Goal: Information Seeking & Learning: Learn about a topic

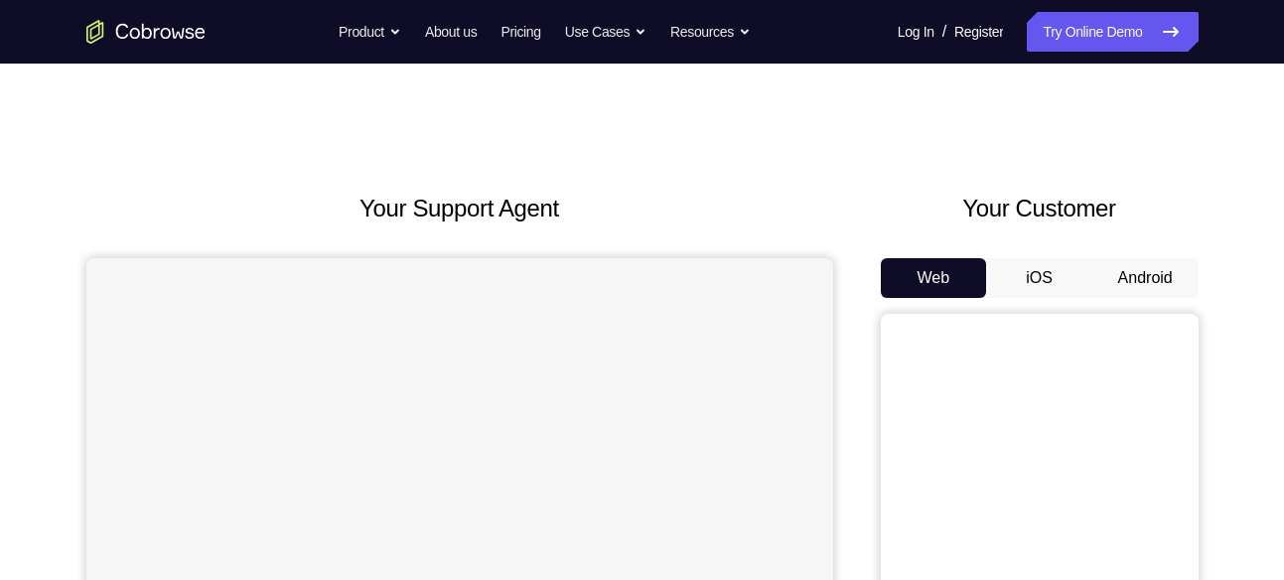
click at [1112, 266] on button "Android" at bounding box center [1146, 278] width 106 height 40
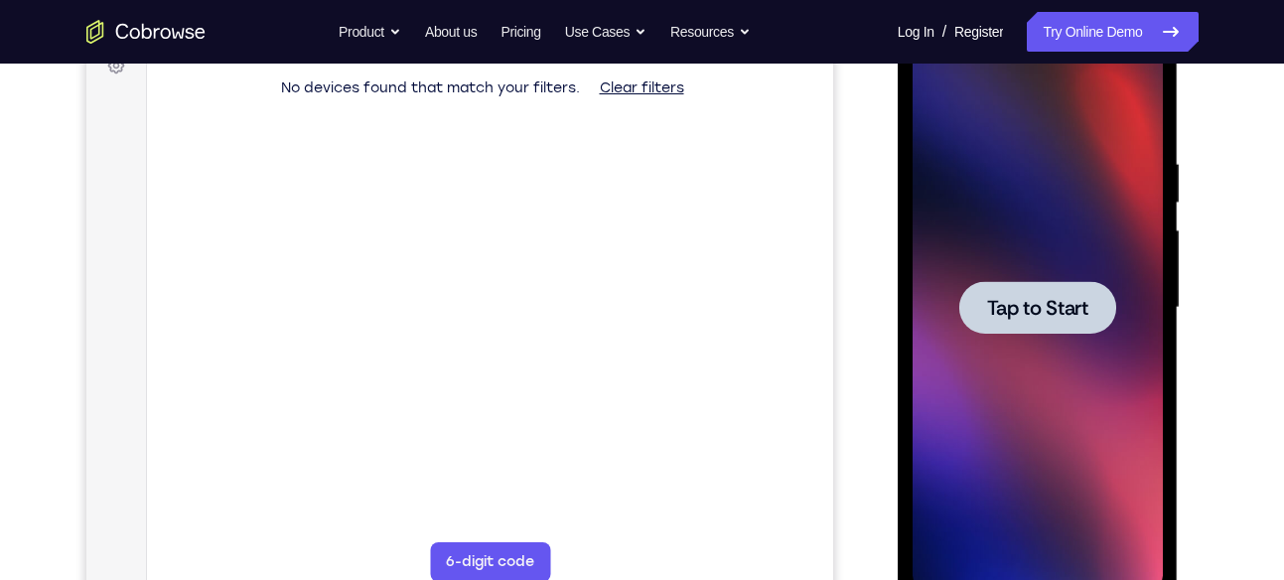
click at [1015, 252] on div at bounding box center [1038, 308] width 250 height 556
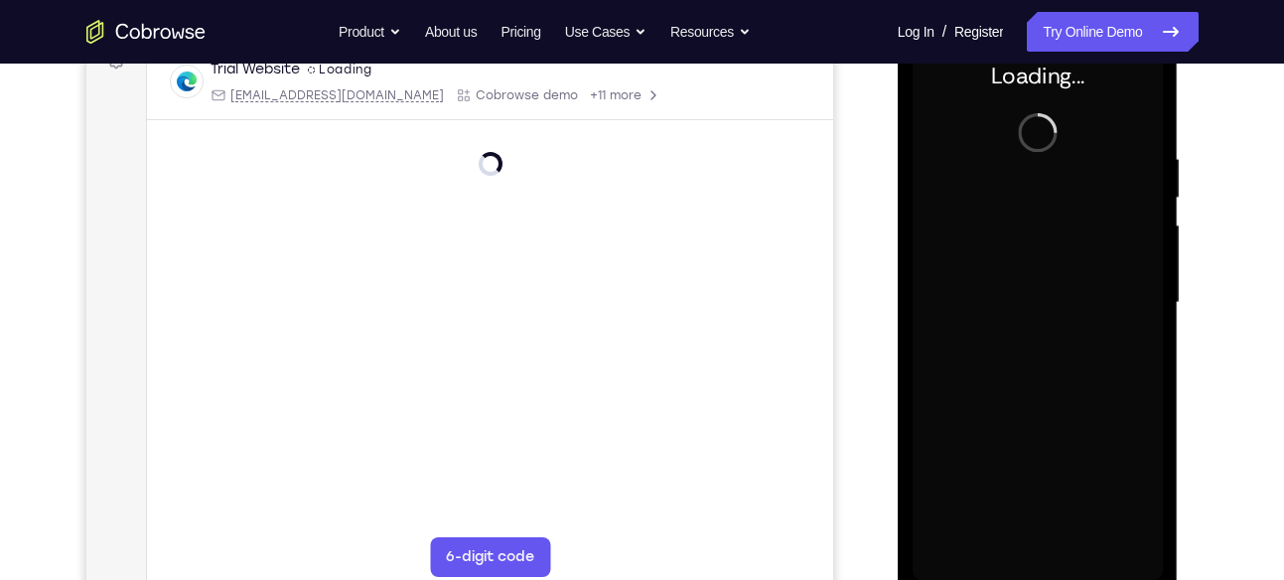
scroll to position [348, 0]
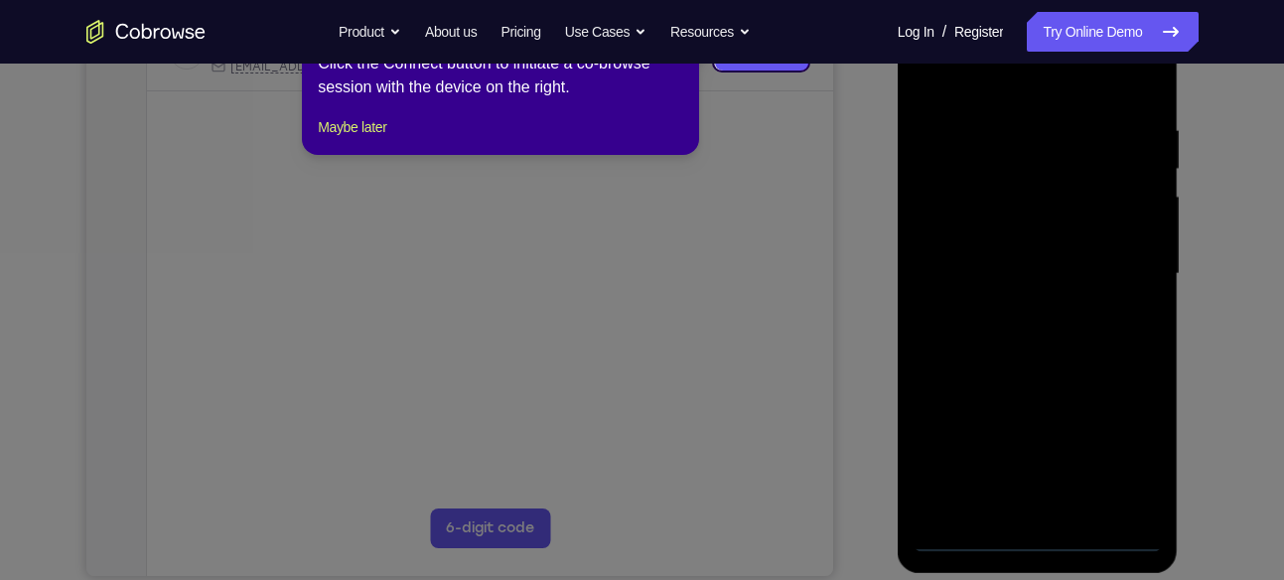
click at [1049, 524] on icon at bounding box center [649, 290] width 1299 height 580
click at [386, 139] on button "Maybe later" at bounding box center [352, 127] width 69 height 24
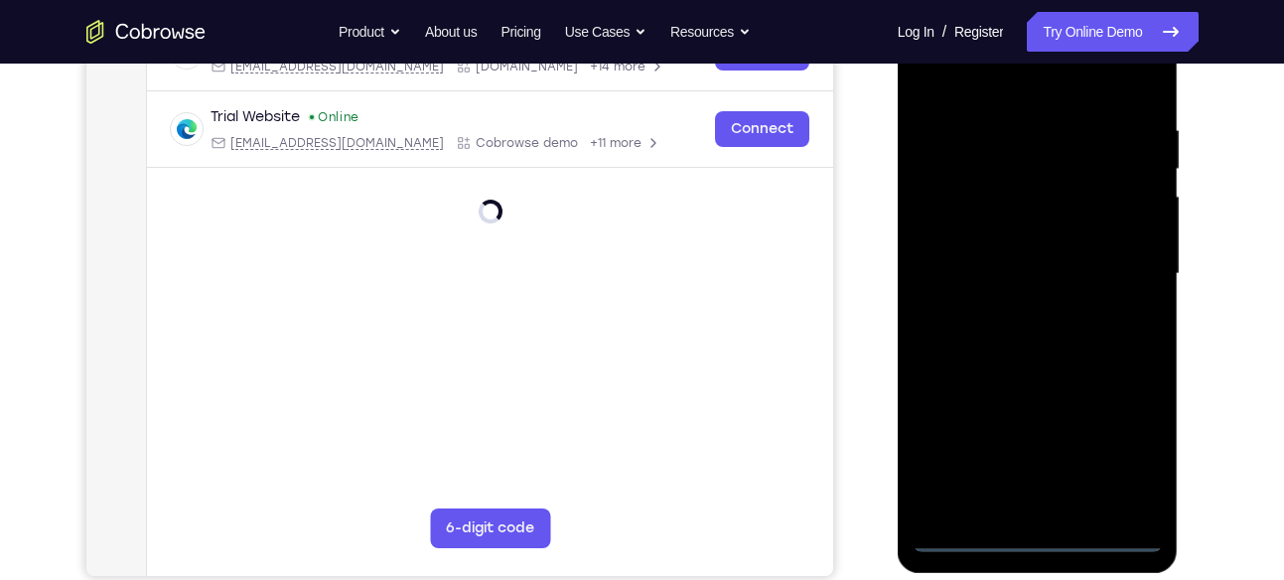
click at [1033, 536] on div at bounding box center [1038, 274] width 250 height 556
click at [1134, 461] on div at bounding box center [1038, 274] width 250 height 556
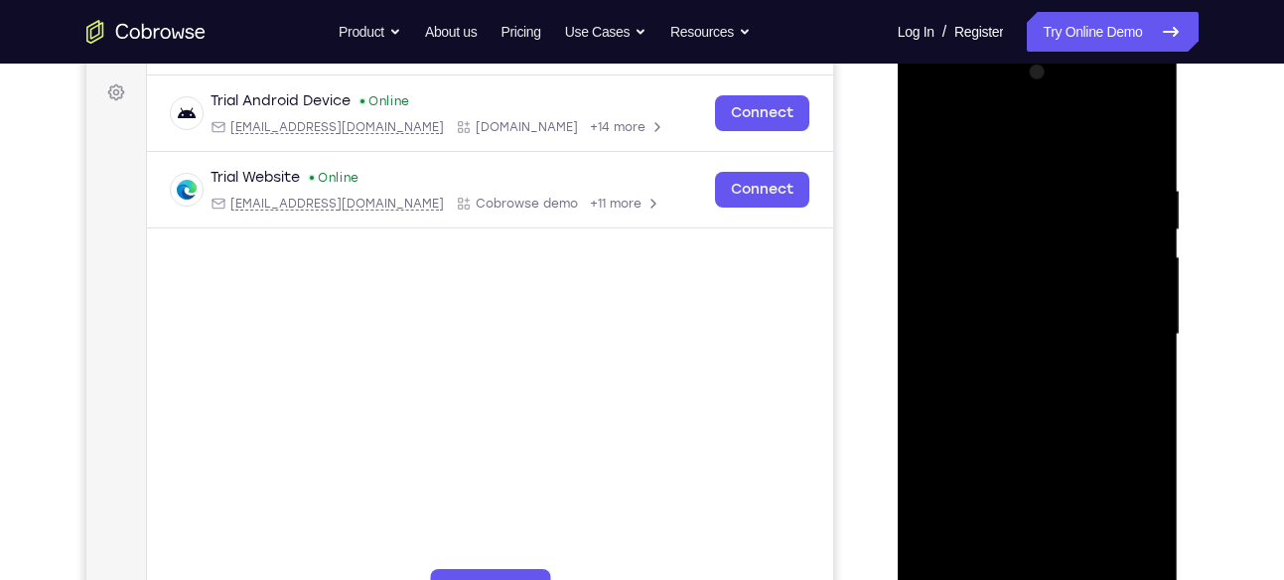
scroll to position [286, 0]
click at [1014, 139] on div at bounding box center [1038, 336] width 250 height 556
click at [1119, 317] on div at bounding box center [1038, 336] width 250 height 556
click at [1019, 370] on div at bounding box center [1038, 336] width 250 height 556
click at [1047, 311] on div at bounding box center [1038, 336] width 250 height 556
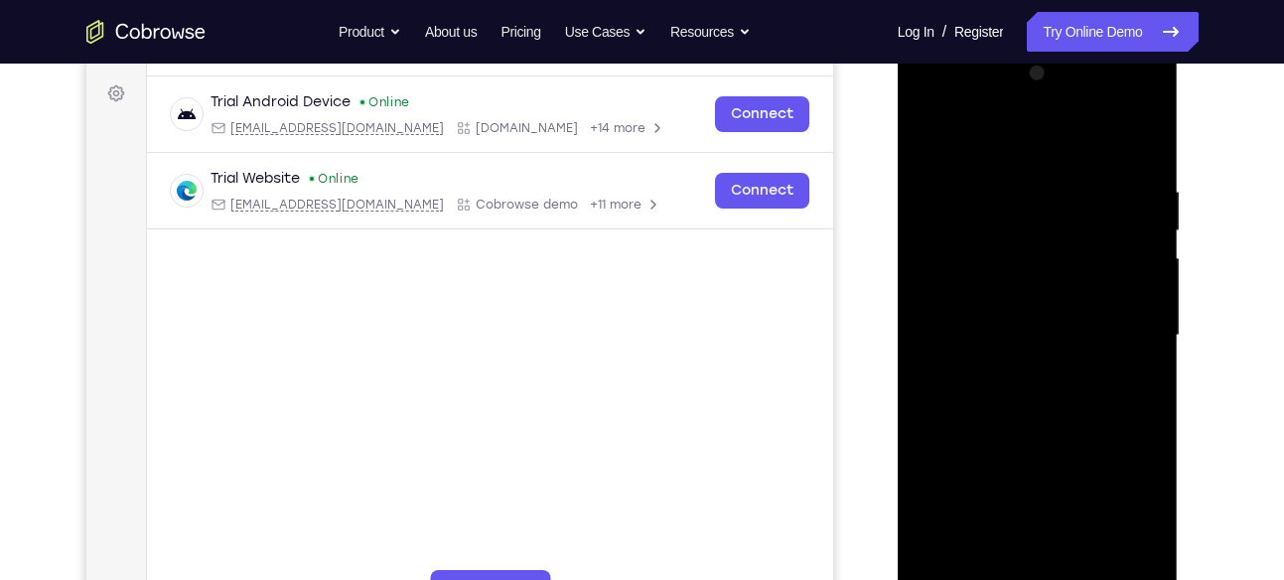
click at [1020, 302] on div at bounding box center [1038, 336] width 250 height 556
click at [1020, 322] on div at bounding box center [1038, 336] width 250 height 556
click at [960, 340] on div at bounding box center [1038, 336] width 250 height 556
click at [960, 399] on div at bounding box center [1038, 336] width 250 height 556
click at [1058, 426] on div at bounding box center [1038, 336] width 250 height 556
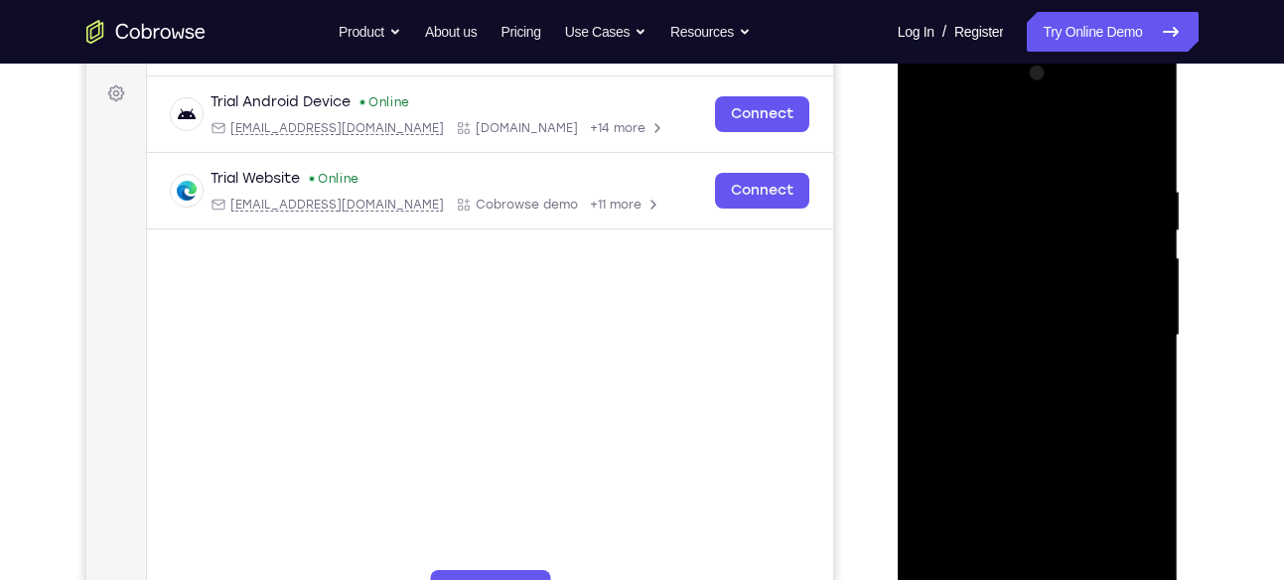
scroll to position [315, 0]
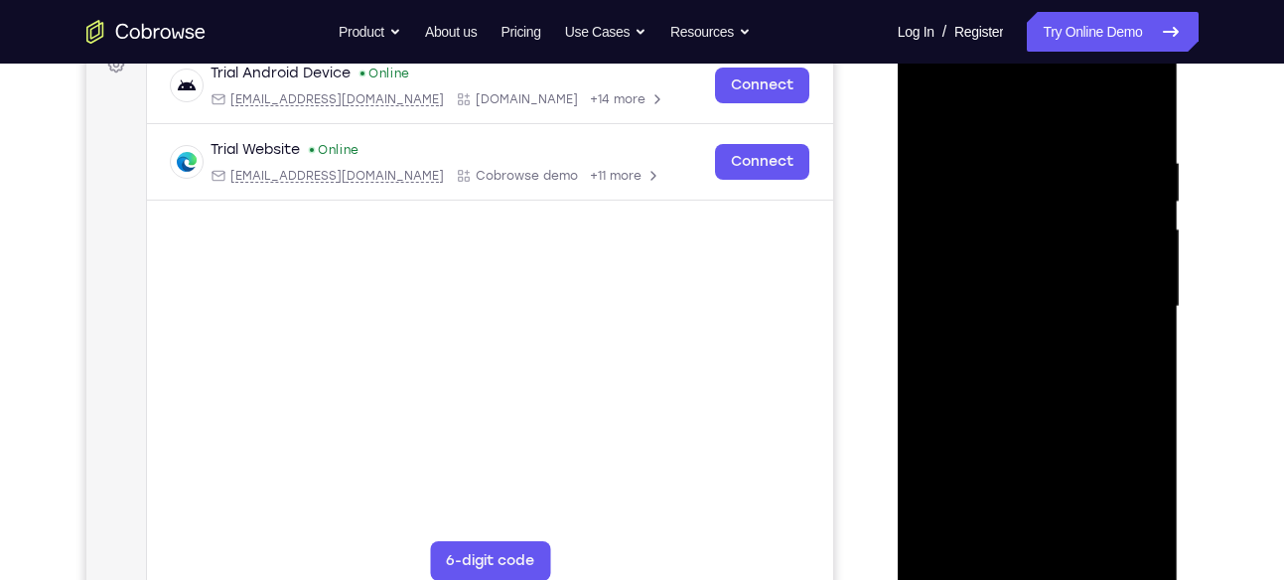
click at [1155, 512] on div at bounding box center [1038, 307] width 250 height 556
click at [1001, 157] on div at bounding box center [1038, 307] width 250 height 556
click at [943, 341] on div at bounding box center [1038, 307] width 250 height 556
click at [1138, 104] on div at bounding box center [1038, 307] width 250 height 556
click at [1078, 156] on div at bounding box center [1038, 307] width 250 height 556
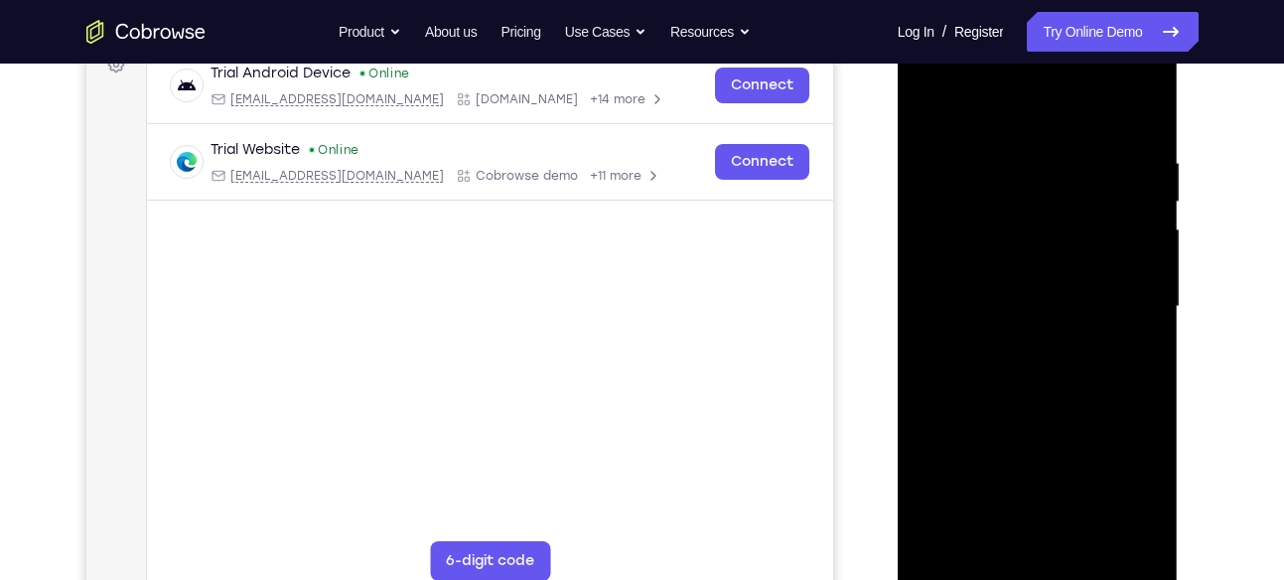
click at [1131, 304] on div at bounding box center [1038, 307] width 250 height 556
click at [1141, 118] on div at bounding box center [1038, 307] width 250 height 556
click at [1142, 148] on div at bounding box center [1038, 307] width 250 height 556
click at [1139, 526] on div at bounding box center [1038, 307] width 250 height 556
click at [1141, 115] on div at bounding box center [1038, 307] width 250 height 556
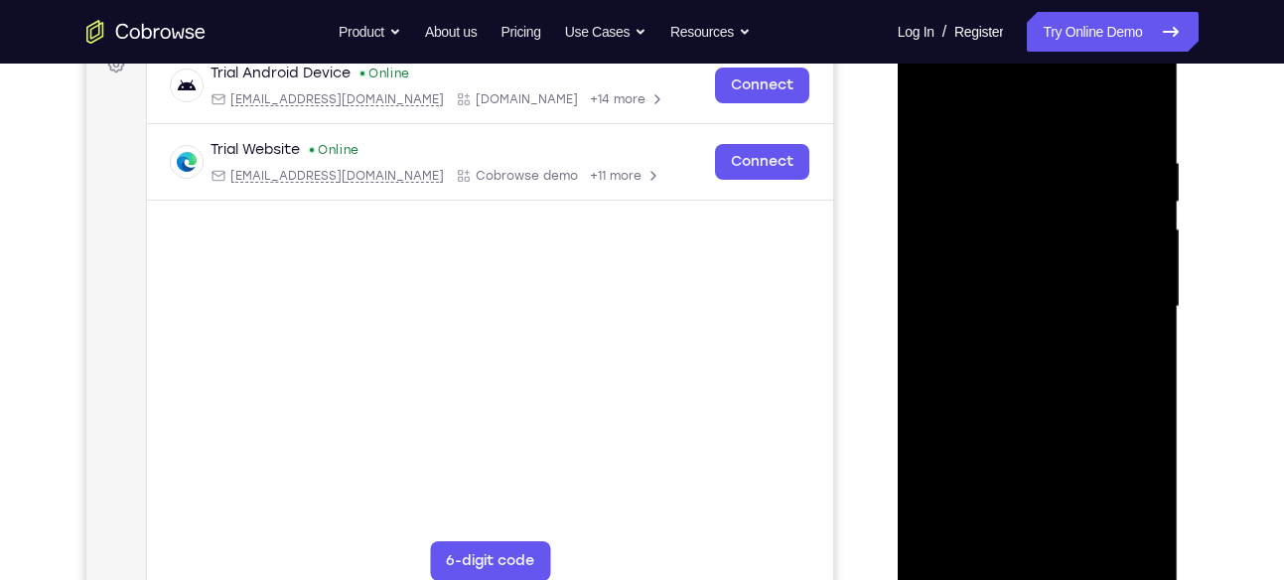
drag, startPoint x: 1061, startPoint y: 391, endPoint x: 1090, endPoint y: 127, distance: 265.8
click at [1090, 127] on div at bounding box center [1038, 307] width 250 height 556
drag, startPoint x: 1043, startPoint y: 445, endPoint x: 1041, endPoint y: 277, distance: 167.9
click at [1041, 277] on div at bounding box center [1038, 307] width 250 height 556
drag, startPoint x: 1009, startPoint y: 489, endPoint x: 1016, endPoint y: 205, distance: 284.1
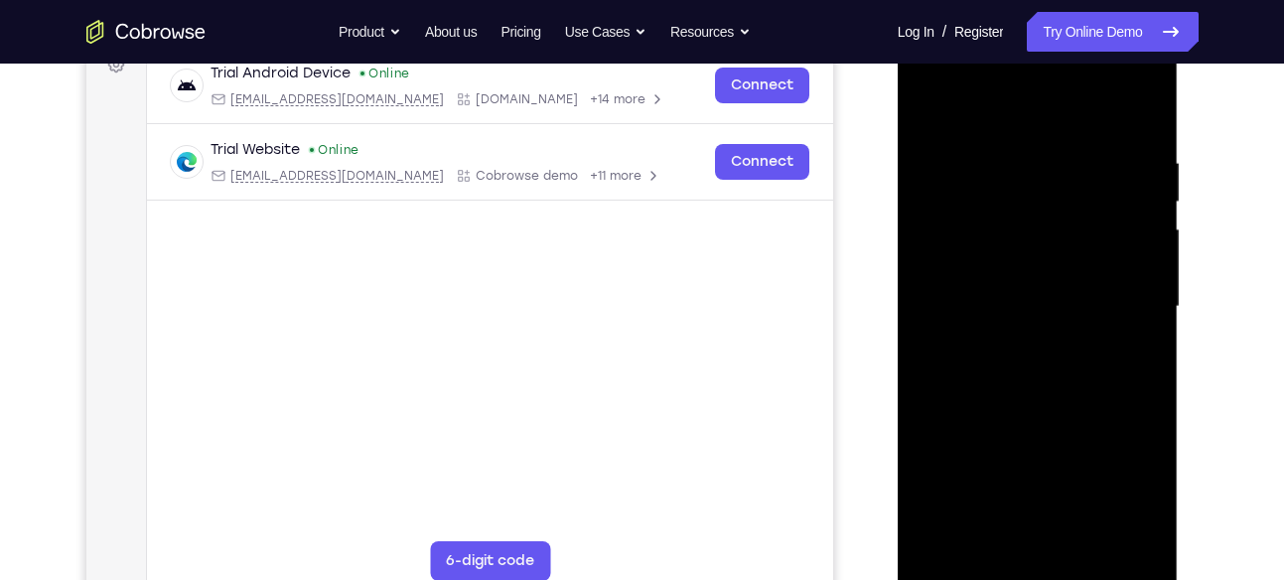
click at [1016, 205] on div at bounding box center [1038, 307] width 250 height 556
click at [989, 533] on div at bounding box center [1038, 307] width 250 height 556
click at [967, 182] on div at bounding box center [1038, 307] width 250 height 556
drag, startPoint x: 967, startPoint y: 182, endPoint x: 959, endPoint y: 412, distance: 230.6
click at [959, 412] on div at bounding box center [1038, 307] width 250 height 556
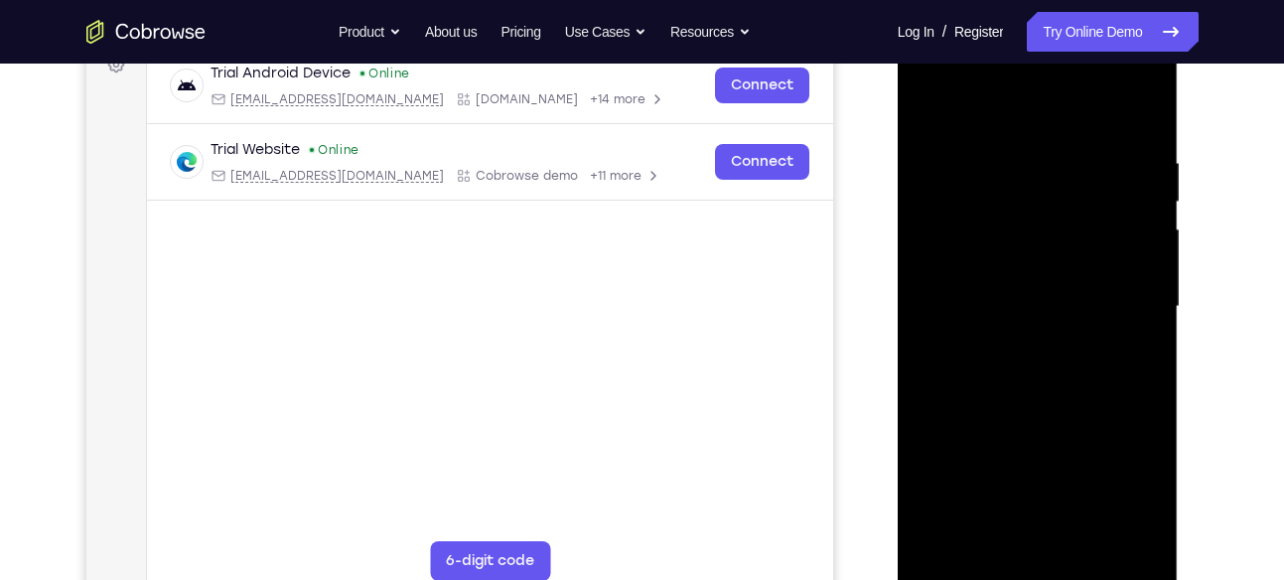
click at [1148, 478] on div at bounding box center [1038, 307] width 250 height 556
click at [962, 567] on div at bounding box center [1038, 307] width 250 height 556
click at [1035, 186] on div at bounding box center [1038, 307] width 250 height 556
click at [933, 100] on div at bounding box center [1038, 307] width 250 height 556
click at [962, 174] on div at bounding box center [1038, 307] width 250 height 556
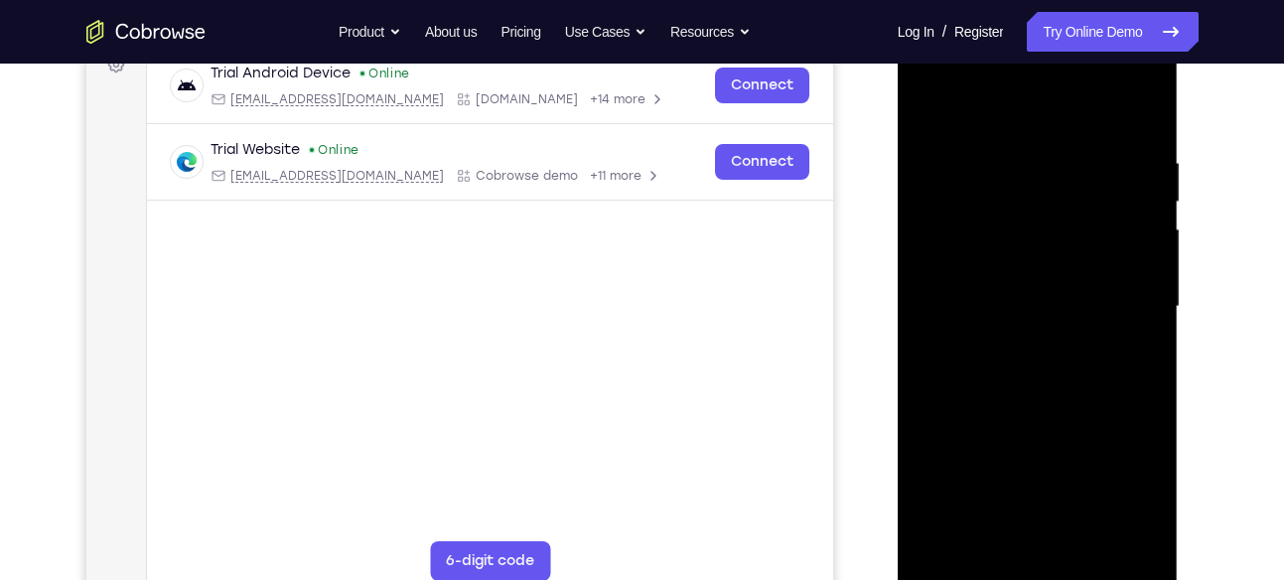
click at [928, 110] on div at bounding box center [1038, 307] width 250 height 556
click at [1043, 415] on div at bounding box center [1038, 307] width 250 height 556
click at [928, 102] on div at bounding box center [1038, 307] width 250 height 556
drag, startPoint x: 1060, startPoint y: 337, endPoint x: 1073, endPoint y: 219, distance: 117.9
click at [1073, 219] on div at bounding box center [1038, 307] width 250 height 556
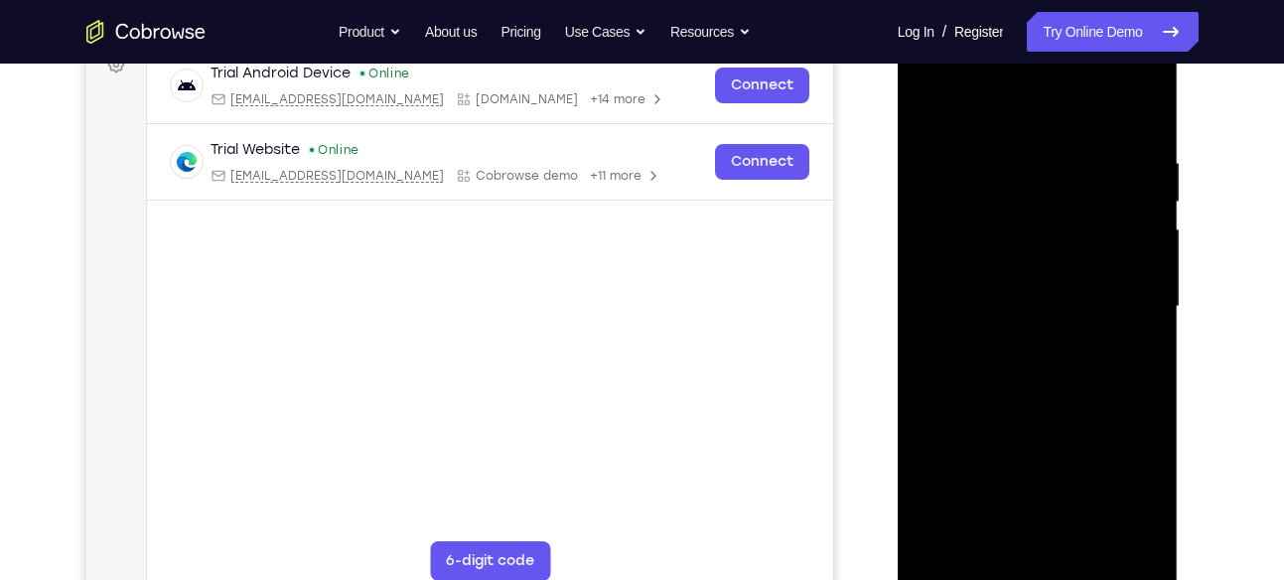
drag, startPoint x: 1051, startPoint y: 382, endPoint x: 1052, endPoint y: 215, distance: 167.9
click at [1052, 215] on div at bounding box center [1038, 307] width 250 height 556
click at [1047, 104] on div at bounding box center [1038, 307] width 250 height 556
click at [1023, 145] on div at bounding box center [1038, 307] width 250 height 556
click at [929, 100] on div at bounding box center [1038, 307] width 250 height 556
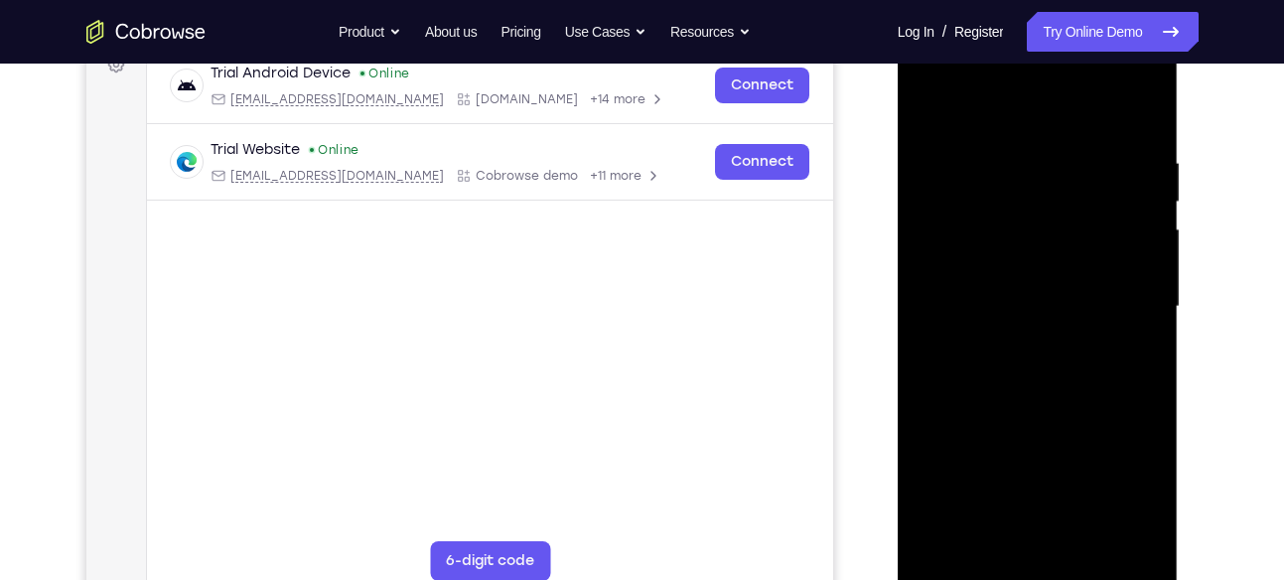
drag, startPoint x: 1022, startPoint y: 205, endPoint x: 1030, endPoint y: 288, distance: 83.8
click at [1030, 288] on div at bounding box center [1038, 307] width 250 height 556
click at [1019, 205] on div at bounding box center [1038, 307] width 250 height 556
click at [926, 98] on div at bounding box center [1038, 307] width 250 height 556
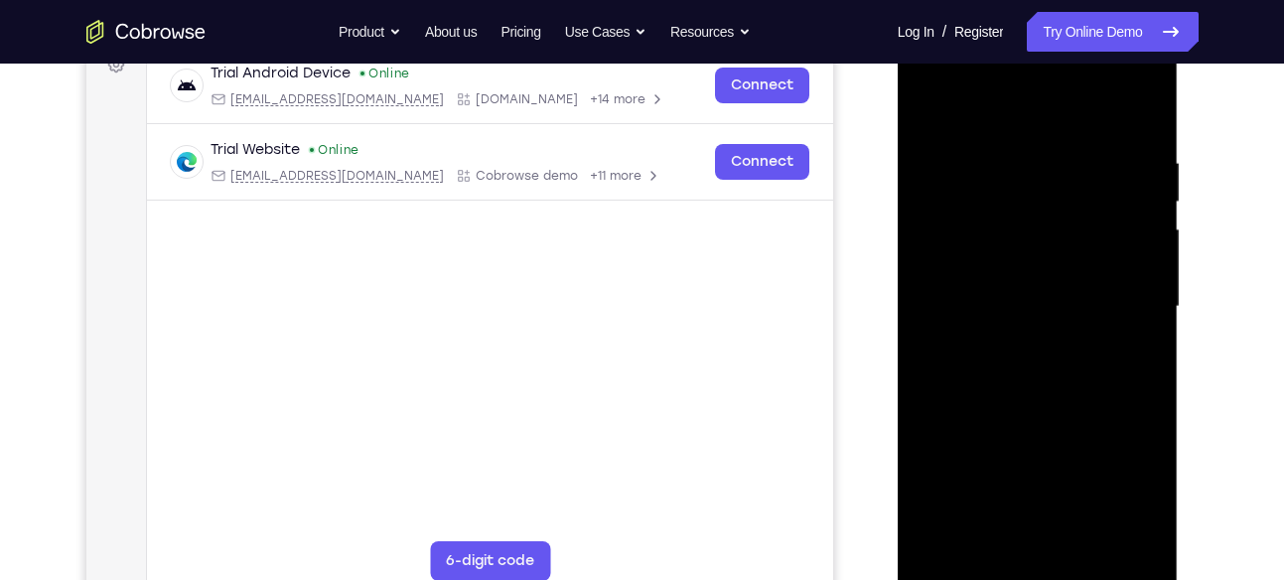
click at [1141, 107] on div at bounding box center [1038, 307] width 250 height 556
drag, startPoint x: 1074, startPoint y: 419, endPoint x: 1099, endPoint y: 222, distance: 198.3
click at [1099, 222] on div at bounding box center [1038, 307] width 250 height 556
drag, startPoint x: 1077, startPoint y: 398, endPoint x: 1085, endPoint y: 227, distance: 171.0
click at [1085, 227] on div at bounding box center [1038, 307] width 250 height 556
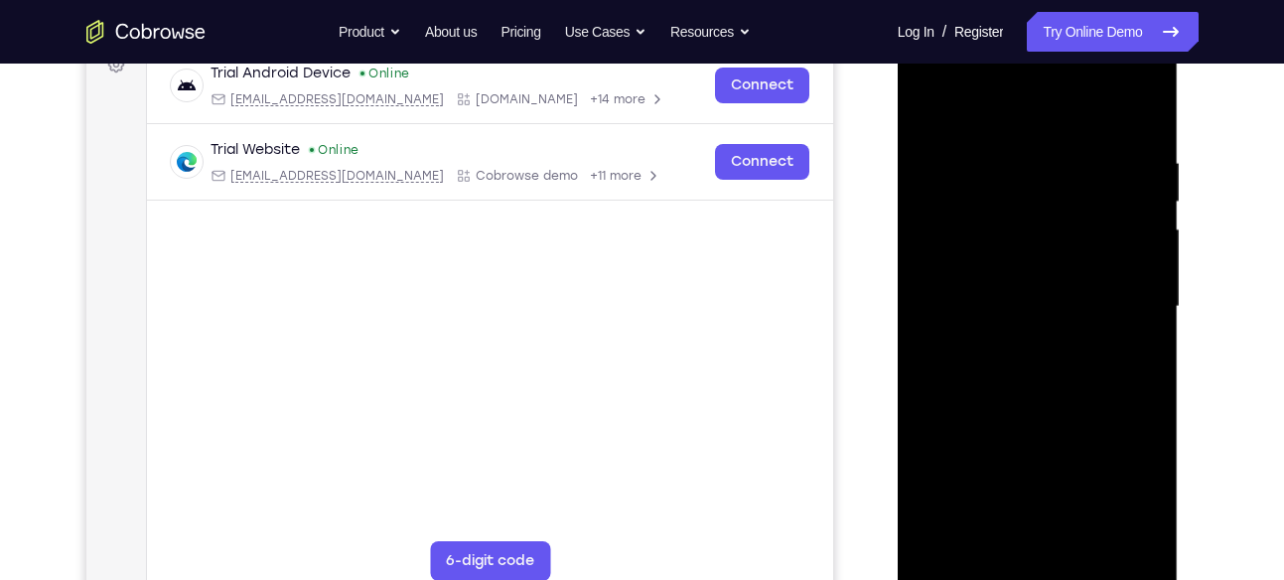
click at [1032, 283] on div at bounding box center [1038, 307] width 250 height 556
drag, startPoint x: 1019, startPoint y: 262, endPoint x: 1021, endPoint y: 352, distance: 89.4
click at [1021, 352] on div at bounding box center [1038, 307] width 250 height 556
click at [1147, 469] on div at bounding box center [1038, 307] width 250 height 556
click at [927, 98] on div at bounding box center [1038, 307] width 250 height 556
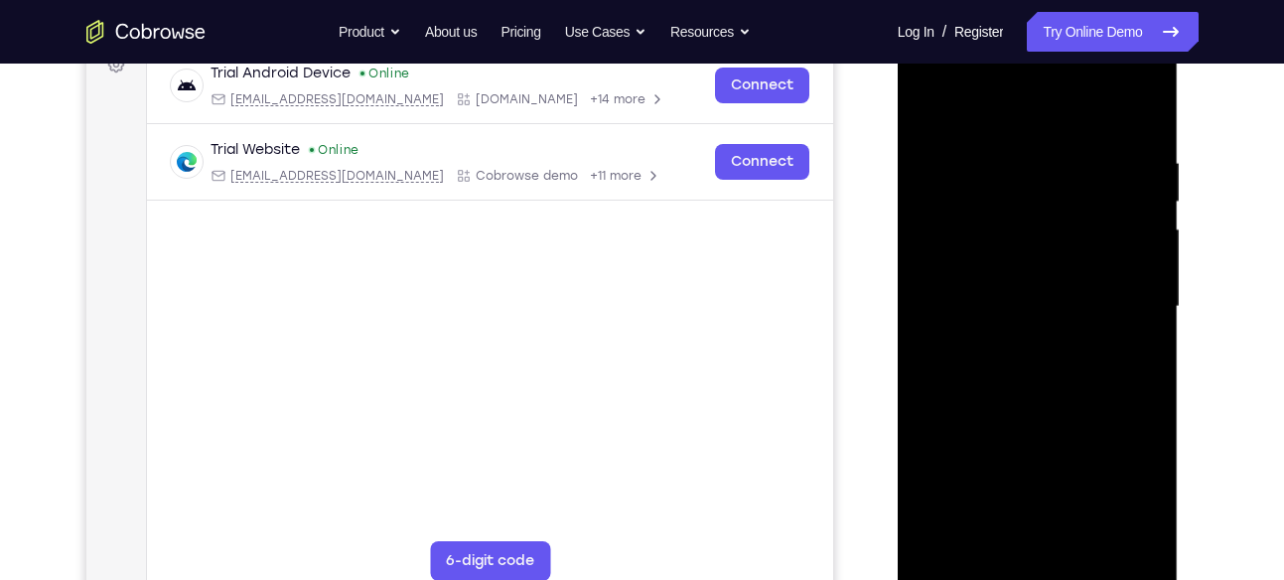
click at [1048, 254] on div at bounding box center [1038, 307] width 250 height 556
click at [925, 100] on div at bounding box center [1038, 307] width 250 height 556
drag, startPoint x: 1030, startPoint y: 498, endPoint x: 1029, endPoint y: 300, distance: 197.6
click at [1029, 300] on div at bounding box center [1038, 307] width 250 height 556
click at [959, 454] on div at bounding box center [1038, 307] width 250 height 556
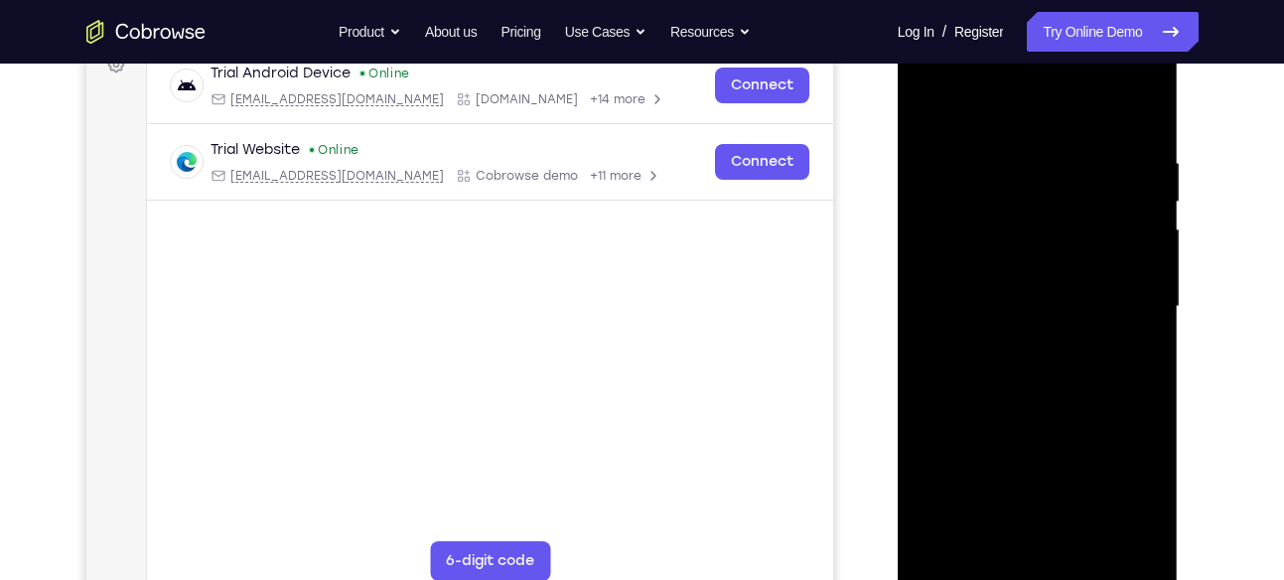
click at [966, 483] on div at bounding box center [1038, 307] width 250 height 556
click at [963, 565] on div at bounding box center [1038, 307] width 250 height 556
click at [950, 295] on div at bounding box center [1038, 307] width 250 height 556
click at [967, 576] on div at bounding box center [1038, 307] width 250 height 556
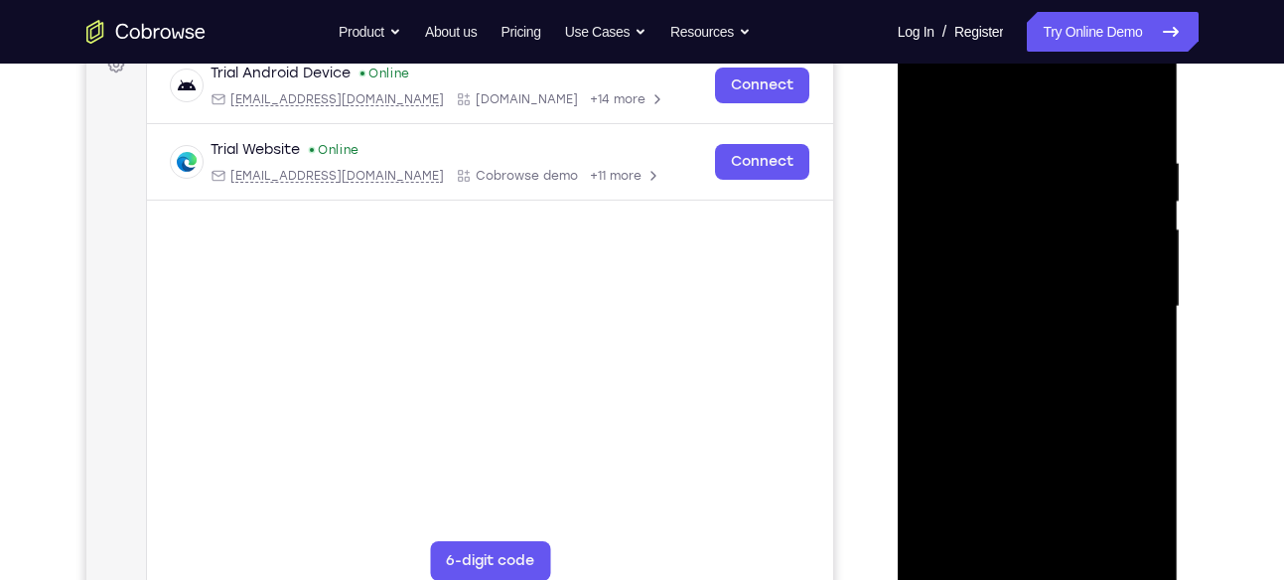
click at [1088, 543] on div at bounding box center [1038, 307] width 250 height 556
click at [1024, 416] on div at bounding box center [1038, 307] width 250 height 556
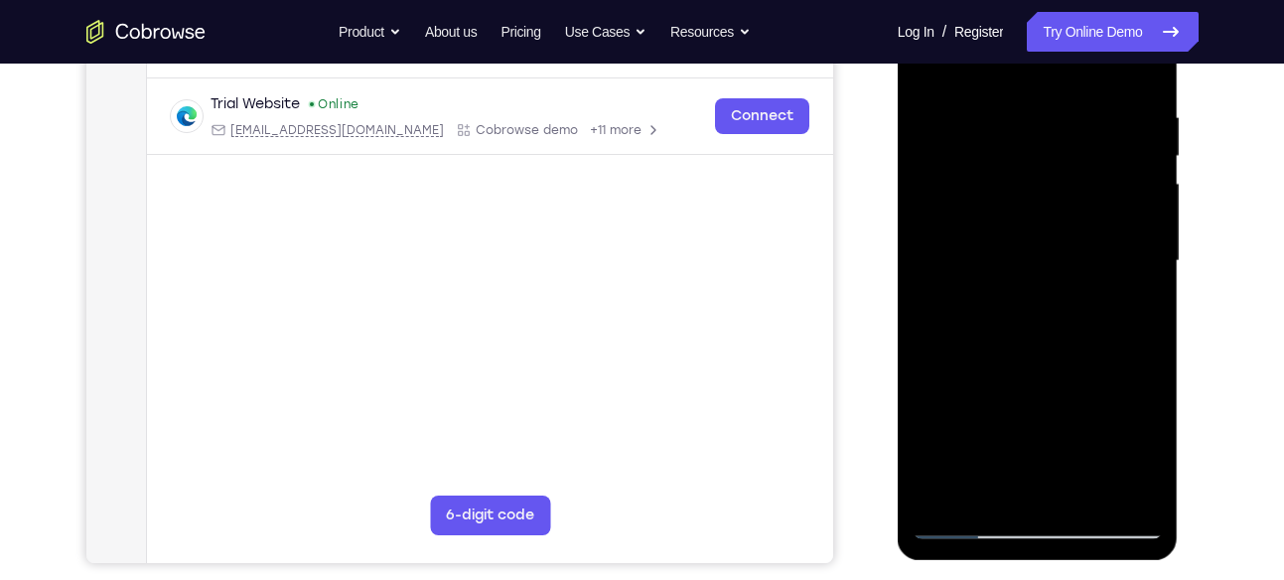
click at [967, 523] on div at bounding box center [1038, 261] width 250 height 556
click at [942, 489] on div at bounding box center [1038, 261] width 250 height 556
click at [953, 491] on div at bounding box center [1038, 261] width 250 height 556
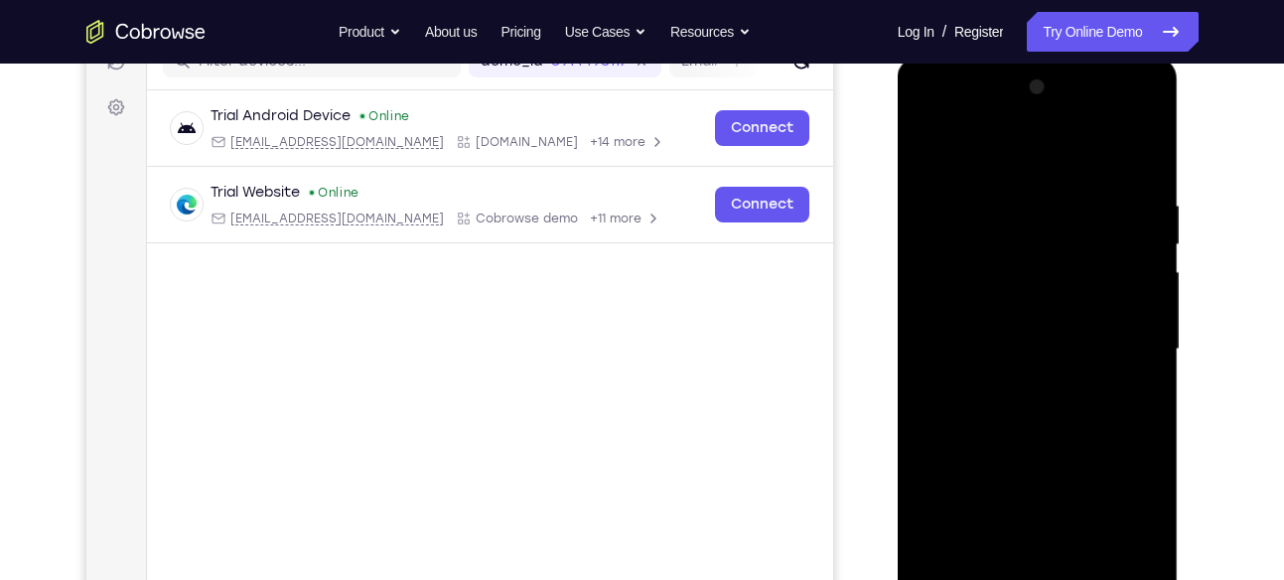
scroll to position [269, 0]
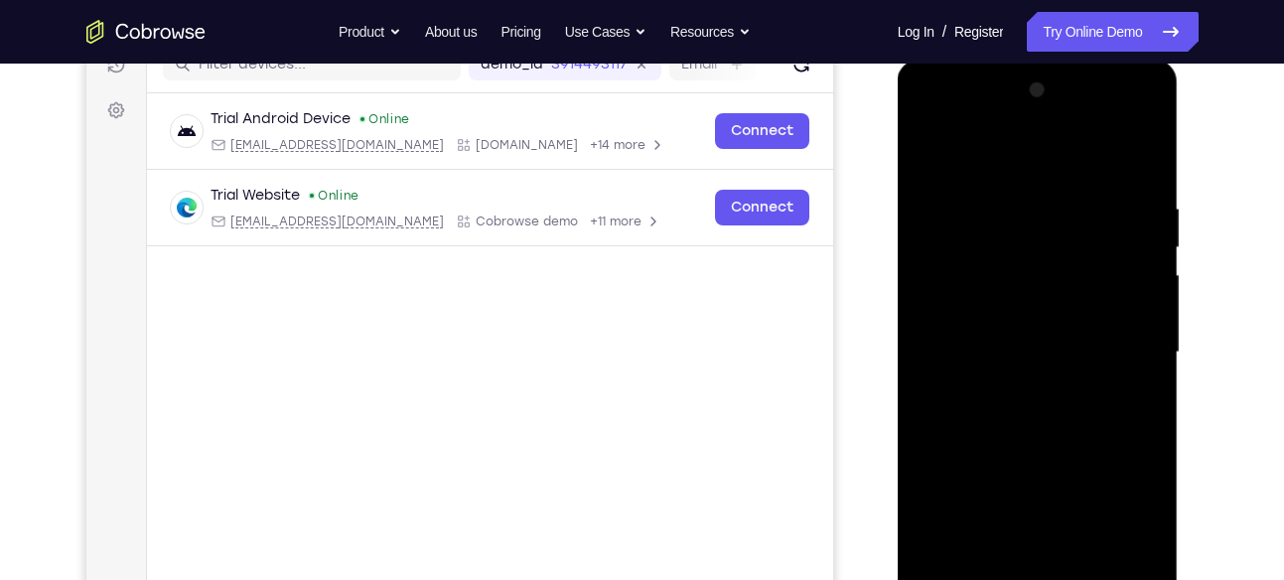
click at [1147, 146] on div at bounding box center [1038, 352] width 250 height 556
click at [1031, 195] on div at bounding box center [1038, 352] width 250 height 556
click at [932, 142] on div at bounding box center [1038, 352] width 250 height 556
drag, startPoint x: 1040, startPoint y: 311, endPoint x: 1035, endPoint y: 630, distance: 318.9
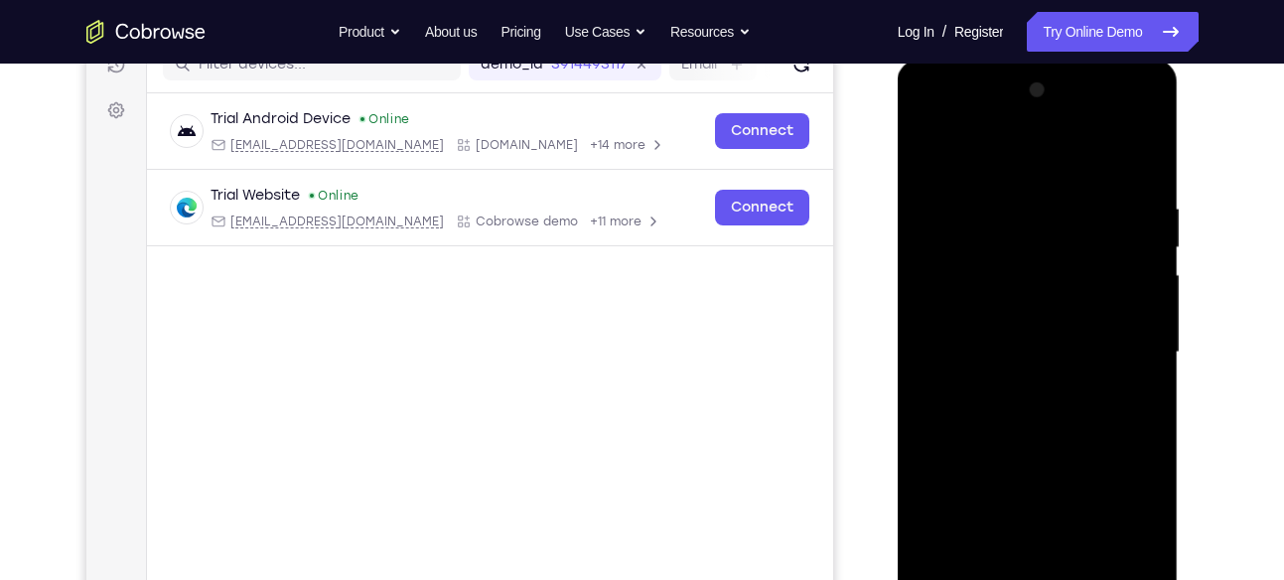
click at [1035, 579] on div at bounding box center [1038, 356] width 281 height 592
drag, startPoint x: 1032, startPoint y: 264, endPoint x: 1031, endPoint y: 601, distance: 336.7
click at [1031, 579] on div at bounding box center [1038, 352] width 250 height 556
drag, startPoint x: 1040, startPoint y: 277, endPoint x: 1024, endPoint y: 571, distance: 294.4
click at [1024, 571] on div at bounding box center [1038, 352] width 250 height 556
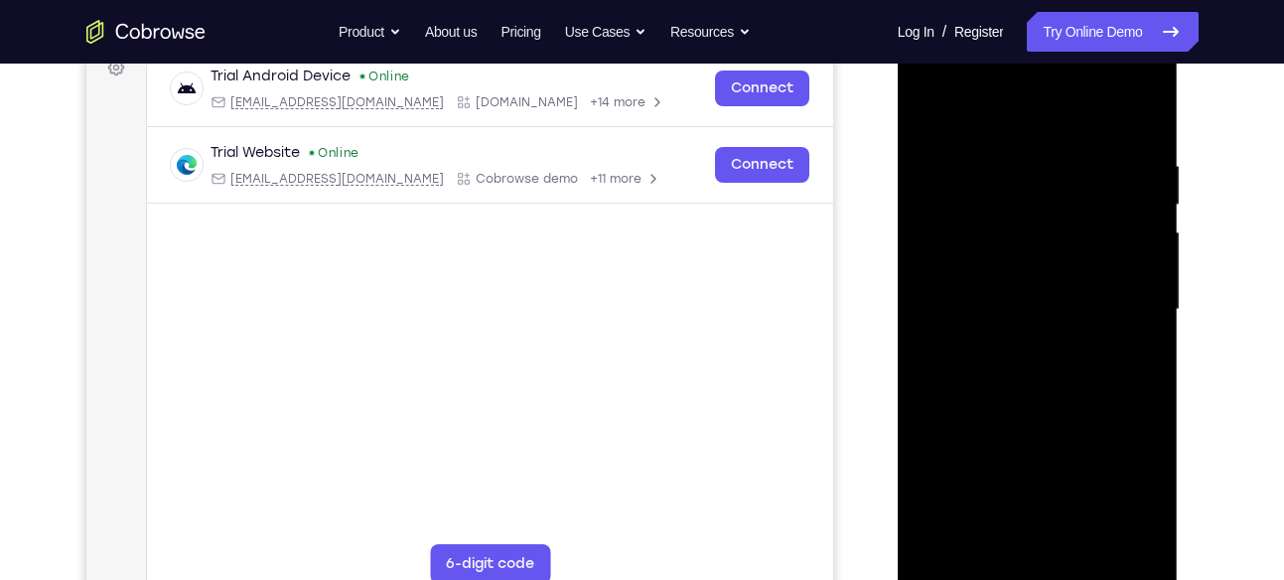
scroll to position [316, 0]
